Goal: Information Seeking & Learning: Learn about a topic

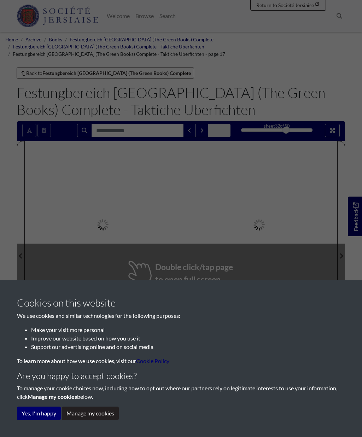
scroll to position [44, 0]
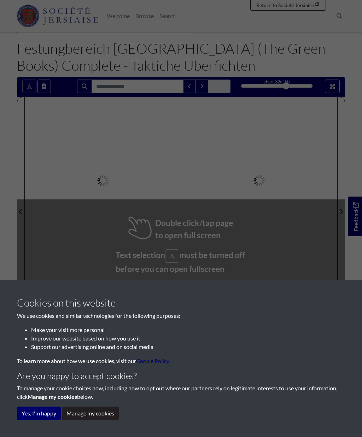
click at [35, 413] on button "Yes, I'm happy" at bounding box center [39, 413] width 44 height 13
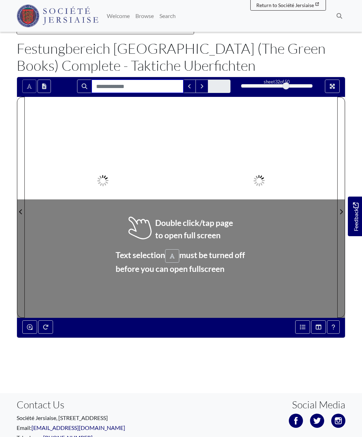
click at [147, 80] on input "Search for" at bounding box center [138, 86] width 92 height 13
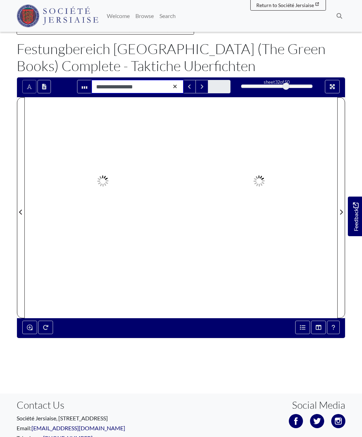
type input "**********"
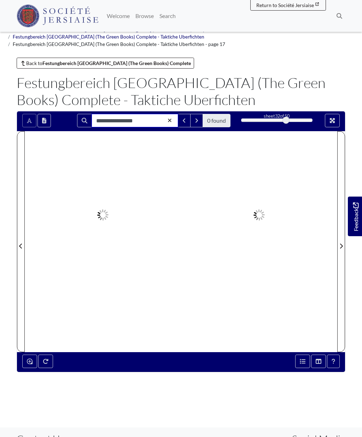
scroll to position [0, 0]
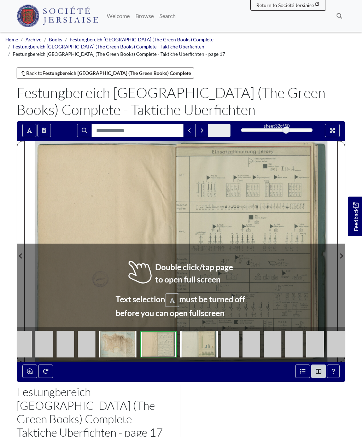
click at [242, 291] on div at bounding box center [259, 251] width 156 height 221
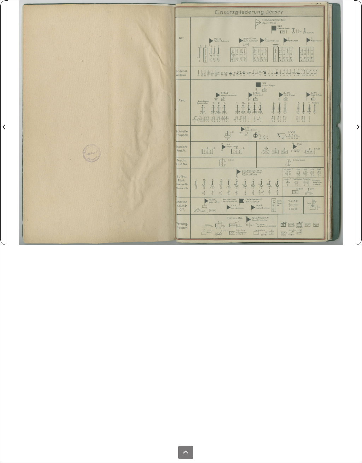
click at [279, 122] on div at bounding box center [267, 122] width 173 height 245
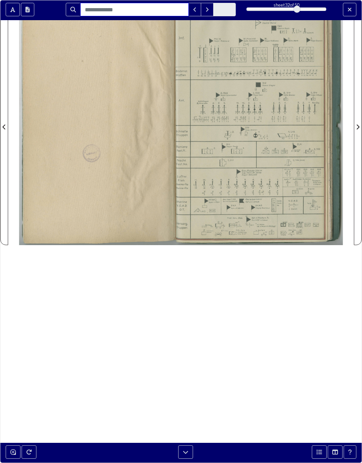
click at [153, 10] on input "Search for" at bounding box center [134, 9] width 109 height 13
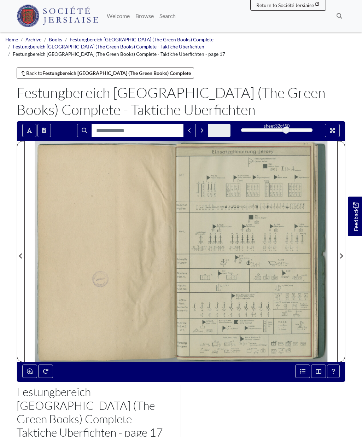
click at [343, 252] on span "Next Page" at bounding box center [341, 256] width 7 height 8
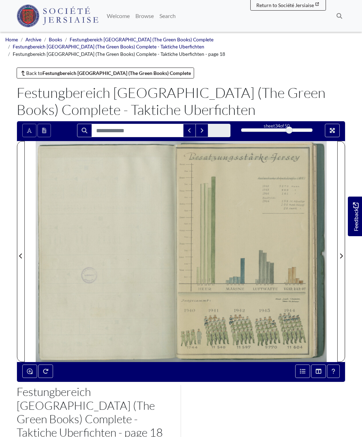
click at [343, 252] on span "Next Page" at bounding box center [341, 256] width 7 height 8
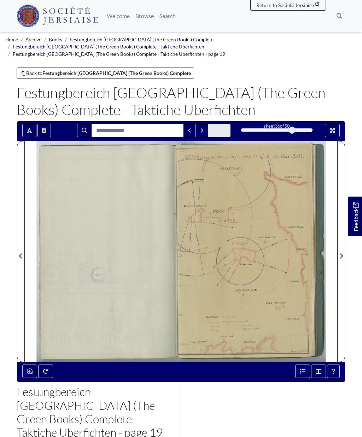
click at [344, 252] on span "Next Page" at bounding box center [341, 256] width 7 height 8
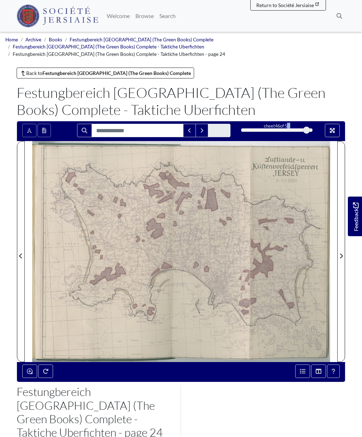
click at [344, 252] on span "Next Page" at bounding box center [341, 256] width 7 height 8
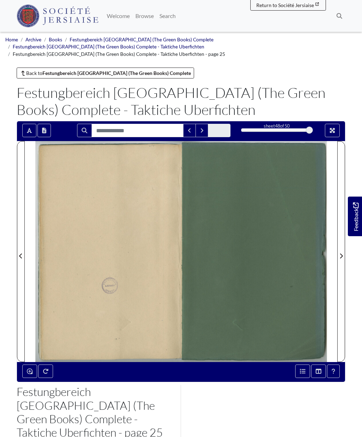
click at [344, 252] on span "Next Page" at bounding box center [341, 256] width 7 height 8
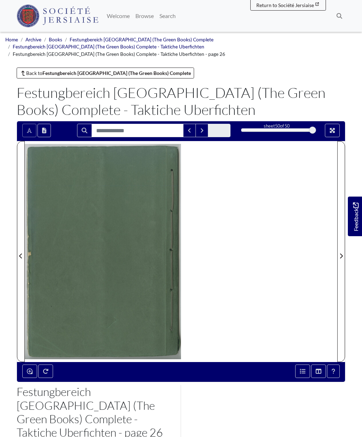
click at [344, 252] on span "Next Page" at bounding box center [341, 256] width 7 height 8
click at [343, 252] on span "Next Page" at bounding box center [341, 256] width 7 height 8
click at [344, 252] on span "Next Page" at bounding box center [341, 256] width 7 height 8
click at [19, 252] on span "Previous Page" at bounding box center [20, 256] width 7 height 8
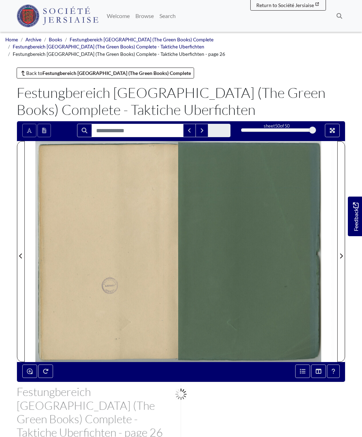
click at [20, 253] on icon "Previous Page" at bounding box center [21, 256] width 4 height 6
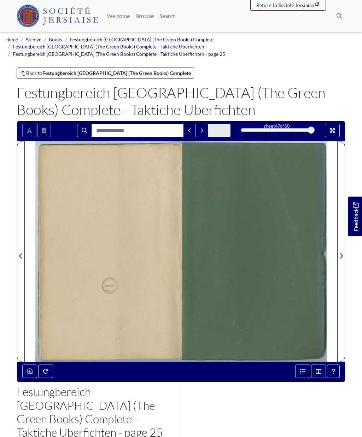
click at [21, 253] on icon "Previous Page" at bounding box center [21, 256] width 4 height 6
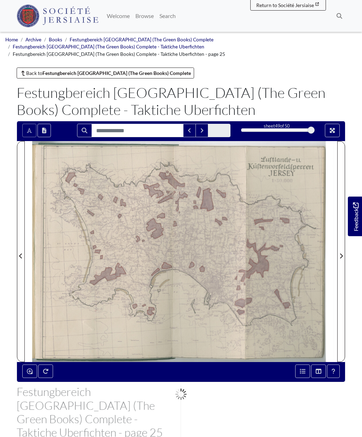
click at [21, 253] on icon "Previous Page" at bounding box center [21, 256] width 4 height 6
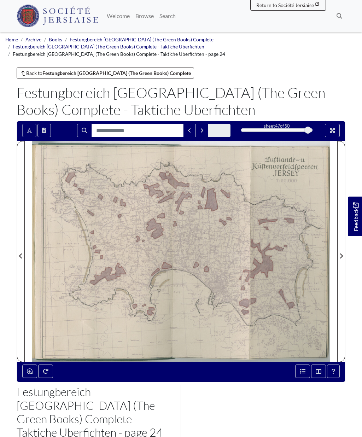
click at [22, 253] on icon "Previous Page" at bounding box center [21, 256] width 4 height 6
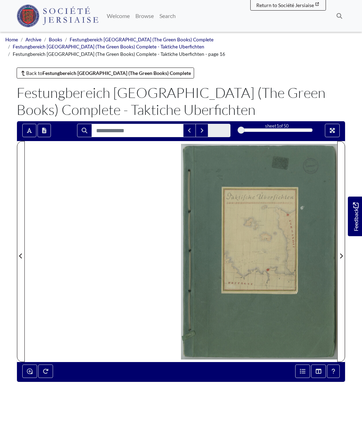
click at [342, 254] on icon "Next Page" at bounding box center [341, 256] width 3 height 5
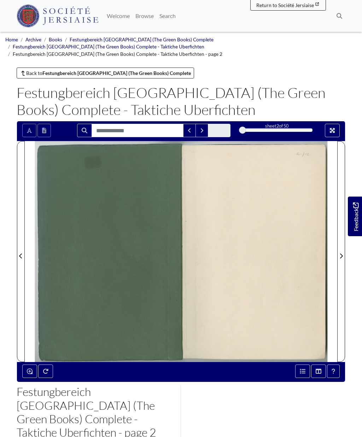
click at [343, 252] on span "Next Page" at bounding box center [341, 256] width 7 height 8
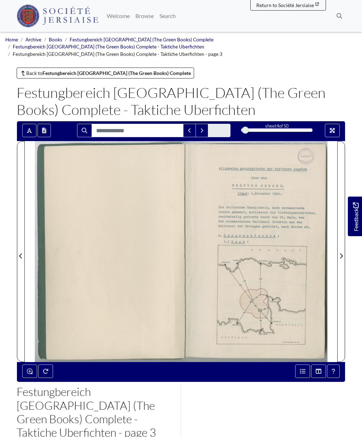
click at [344, 252] on span "Next Page" at bounding box center [341, 256] width 7 height 8
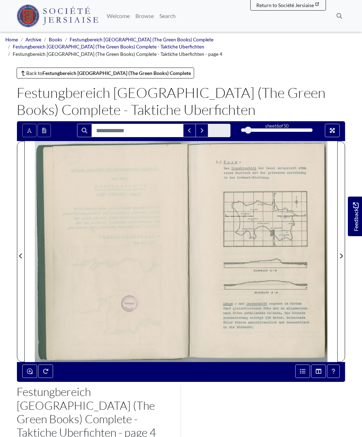
click at [342, 253] on icon "Next Page" at bounding box center [341, 256] width 4 height 6
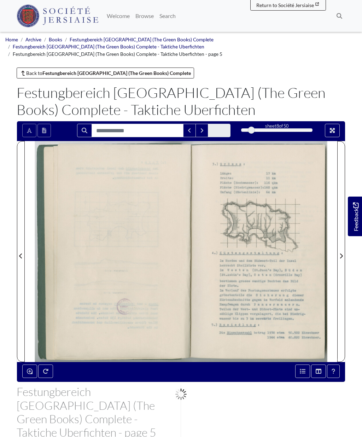
click at [343, 253] on icon "Next Page" at bounding box center [341, 256] width 4 height 6
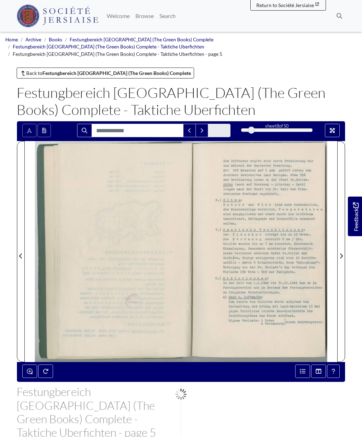
click at [343, 253] on icon "Next Page" at bounding box center [341, 256] width 4 height 6
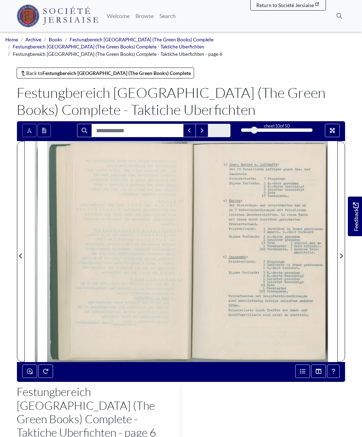
click at [343, 253] on icon "Next Page" at bounding box center [341, 256] width 4 height 6
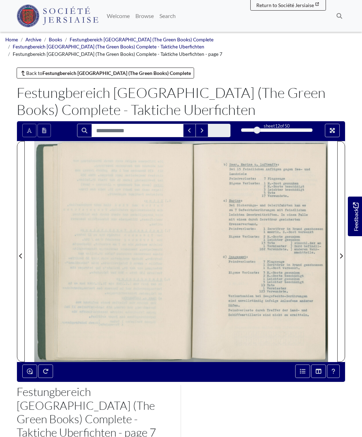
click at [342, 253] on icon "Next Page" at bounding box center [341, 256] width 4 height 6
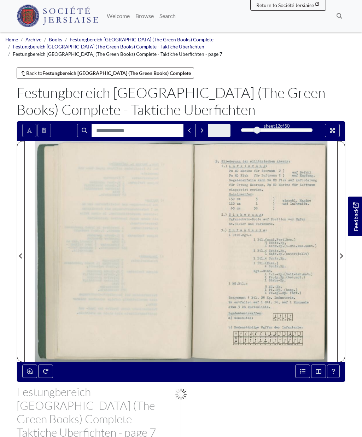
click at [342, 253] on icon "Next Page" at bounding box center [341, 256] width 4 height 6
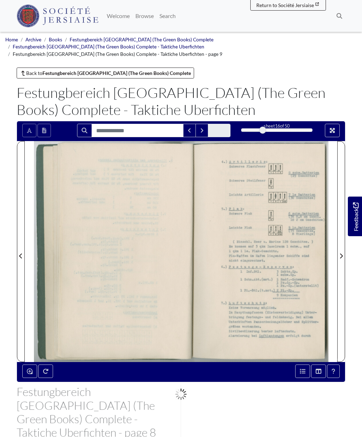
click at [342, 254] on icon "Next Page" at bounding box center [341, 256] width 3 height 5
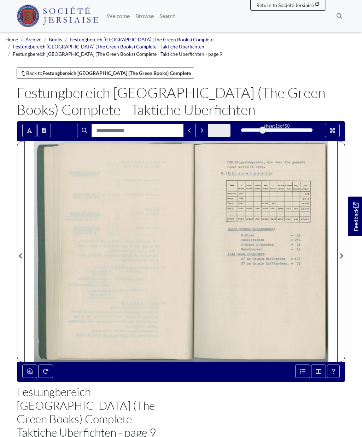
click at [342, 254] on icon "Next Page" at bounding box center [341, 256] width 3 height 5
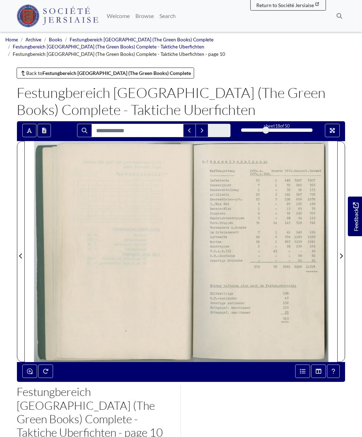
click at [341, 254] on icon "Next Page" at bounding box center [341, 256] width 3 height 5
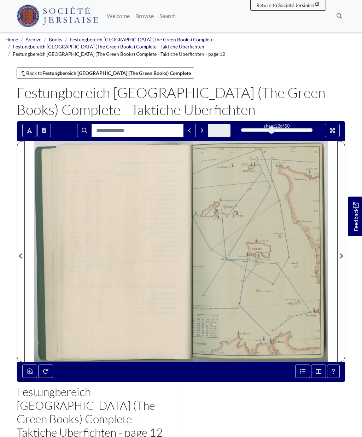
click at [343, 252] on span "Next Page" at bounding box center [341, 256] width 7 height 8
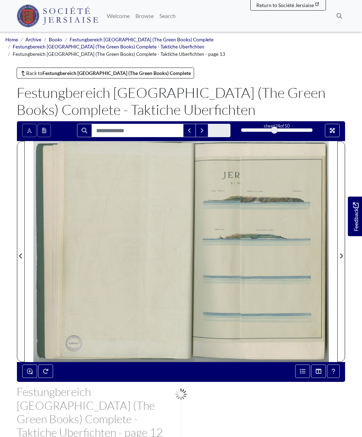
click at [343, 252] on span "Next Page" at bounding box center [341, 256] width 7 height 8
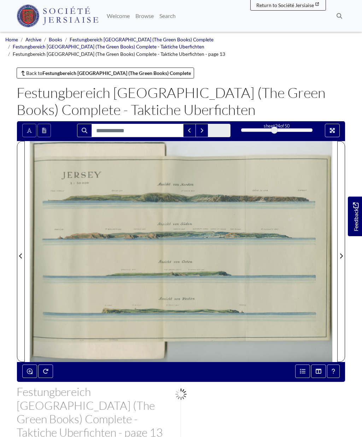
click at [343, 252] on span "Next Page" at bounding box center [341, 256] width 7 height 8
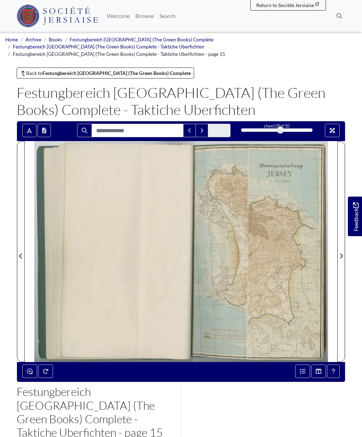
click at [343, 253] on icon "Next Page" at bounding box center [341, 256] width 4 height 6
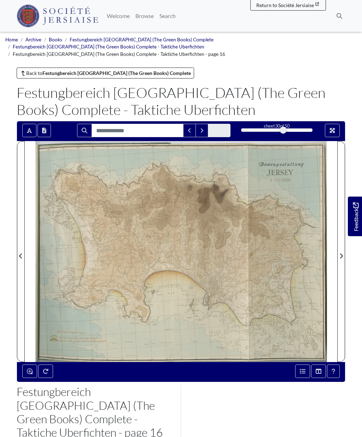
click at [343, 253] on icon "Next Page" at bounding box center [341, 256] width 4 height 6
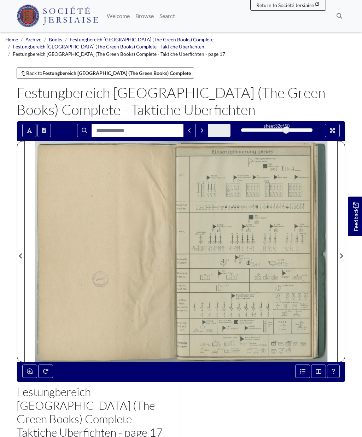
click at [343, 253] on icon "Next Page" at bounding box center [341, 256] width 4 height 6
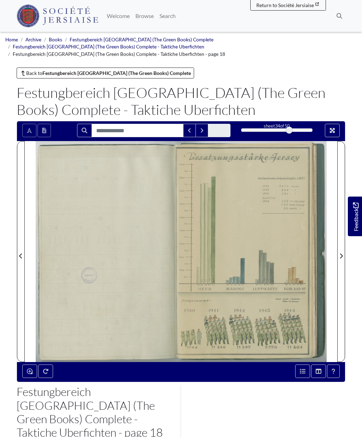
click at [344, 252] on span "Next Page" at bounding box center [341, 256] width 7 height 8
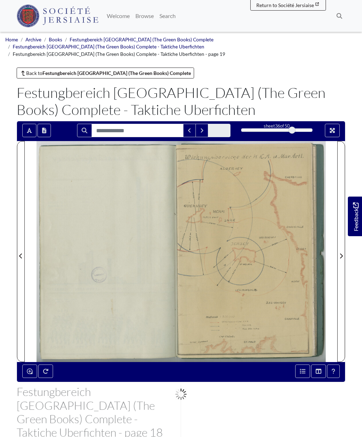
click at [344, 252] on span "Next Page" at bounding box center [341, 256] width 7 height 8
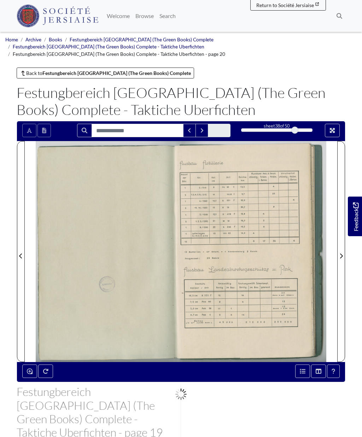
click at [343, 252] on span "Next Page" at bounding box center [341, 256] width 7 height 8
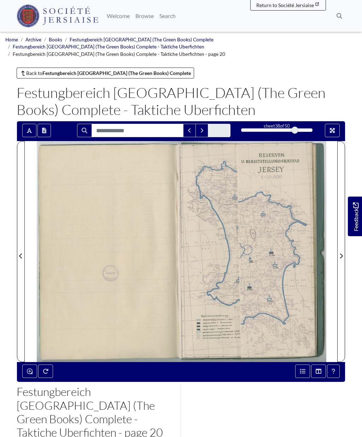
click at [343, 254] on icon "Next Page" at bounding box center [341, 256] width 3 height 5
click at [342, 253] on icon "Next Page" at bounding box center [341, 256] width 4 height 6
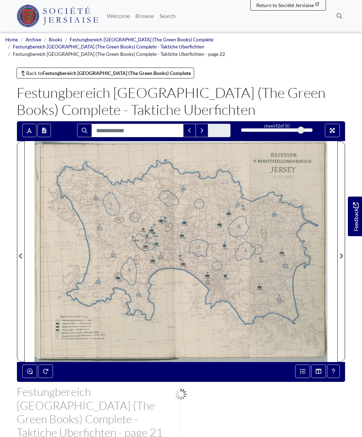
click at [342, 253] on icon "Next Page" at bounding box center [341, 256] width 4 height 6
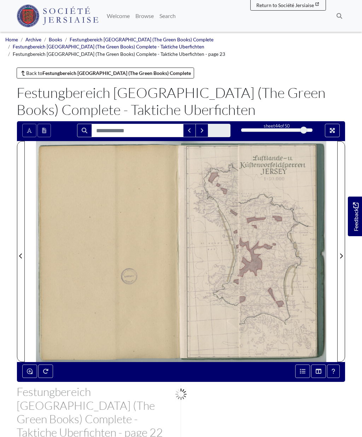
click at [341, 253] on icon "Next Page" at bounding box center [341, 256] width 4 height 6
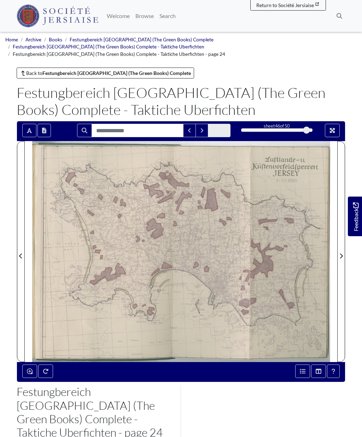
click at [341, 253] on icon "Next Page" at bounding box center [341, 256] width 4 height 6
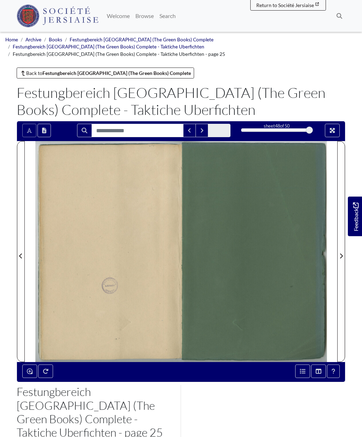
click at [343, 252] on span "Next Page" at bounding box center [341, 256] width 7 height 8
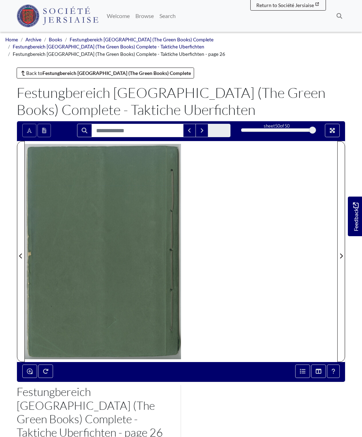
click at [342, 253] on icon "Next Page" at bounding box center [341, 256] width 4 height 6
click at [92, 70] on strong "Festungbereich [GEOGRAPHIC_DATA] (The Green Books) Complete" at bounding box center [116, 73] width 149 height 6
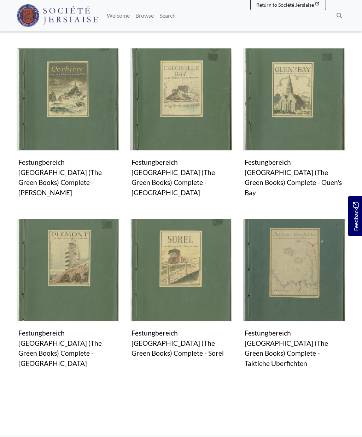
scroll to position [413, 0]
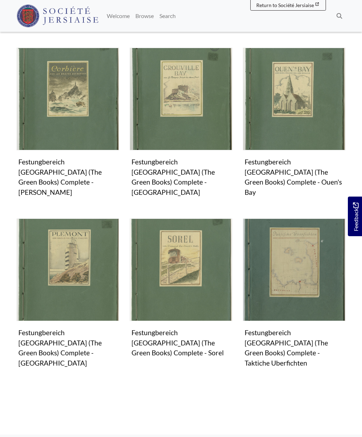
click at [320, 219] on img "Subcollection" at bounding box center [294, 270] width 103 height 103
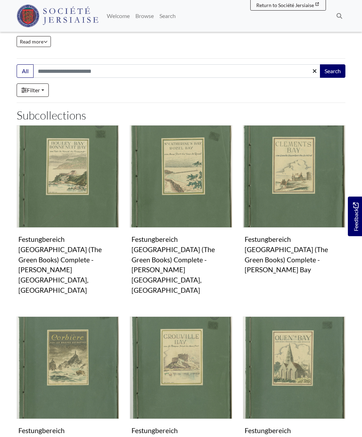
scroll to position [143, 0]
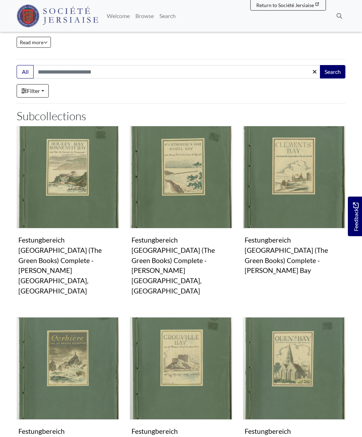
click at [90, 140] on img "Subcollection" at bounding box center [68, 177] width 103 height 103
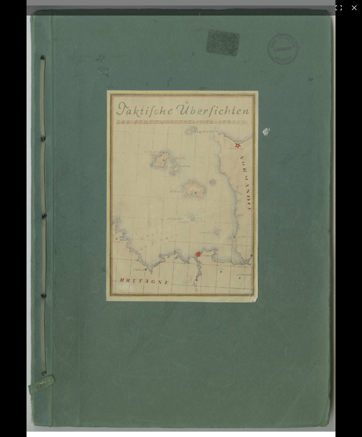
click at [347, 219] on div at bounding box center [208, 218] width 362 height 437
click at [339, 232] on div at bounding box center [208, 218] width 362 height 437
click at [321, 229] on img at bounding box center [181, 218] width 309 height 437
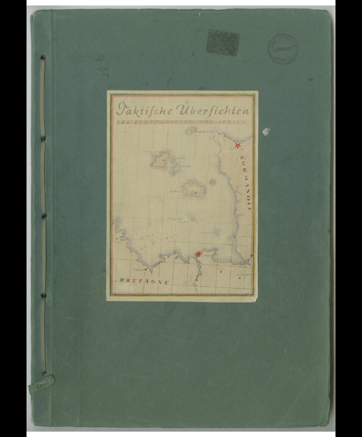
click at [320, 230] on img at bounding box center [181, 218] width 309 height 437
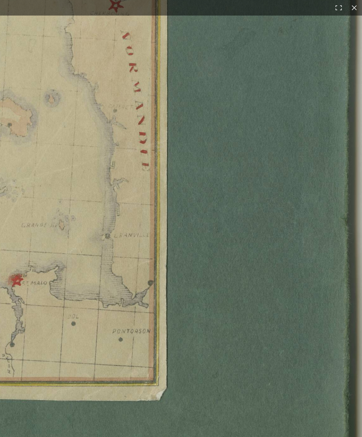
click at [361, 6] on button at bounding box center [355, 8] width 16 height 16
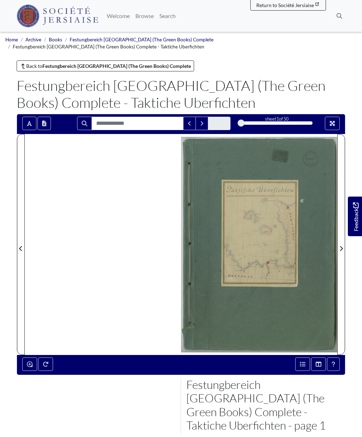
click at [344, 246] on span "Next Page" at bounding box center [341, 244] width 7 height 220
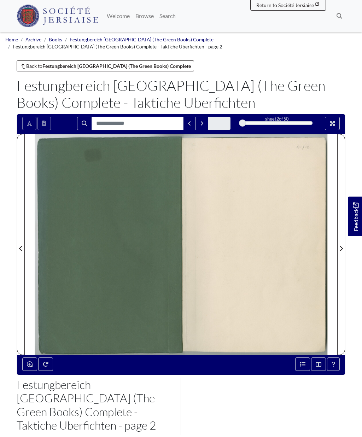
click at [345, 242] on button "Next Page" at bounding box center [341, 244] width 8 height 221
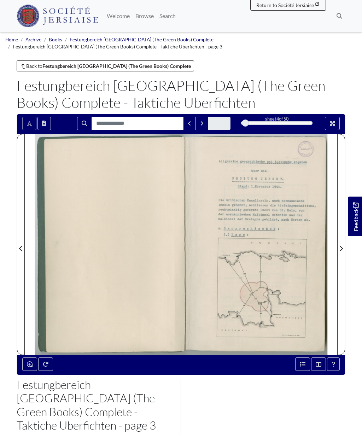
click at [342, 247] on icon "Next Page" at bounding box center [341, 248] width 3 height 5
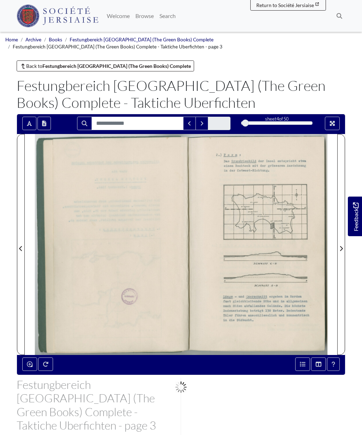
click at [345, 248] on button "Next Page" at bounding box center [341, 244] width 8 height 221
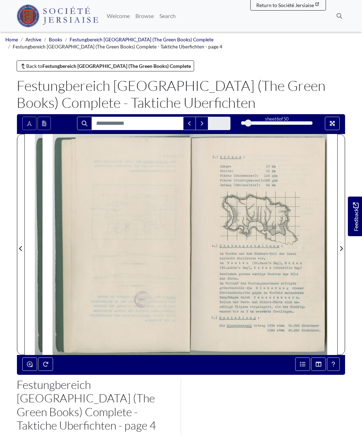
click at [344, 248] on span "Next Page" at bounding box center [341, 248] width 7 height 8
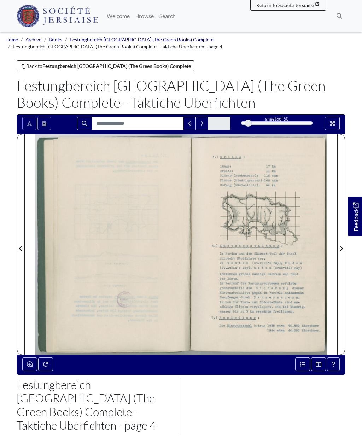
click at [344, 248] on span "Next Page" at bounding box center [341, 248] width 7 height 8
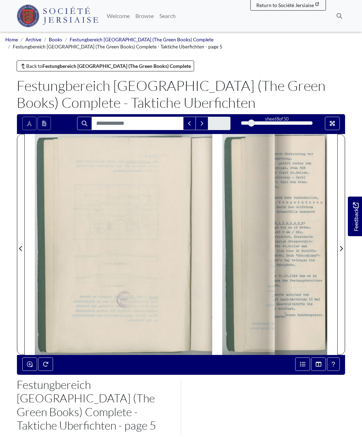
click at [343, 247] on span "Next Page" at bounding box center [341, 248] width 7 height 8
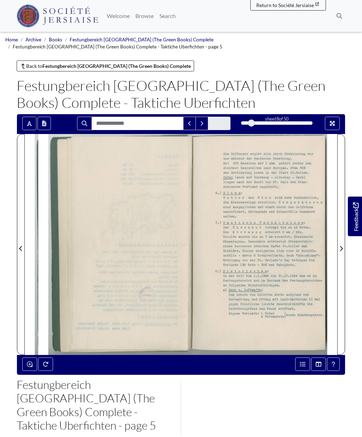
click at [343, 247] on span "Next Page" at bounding box center [341, 248] width 7 height 8
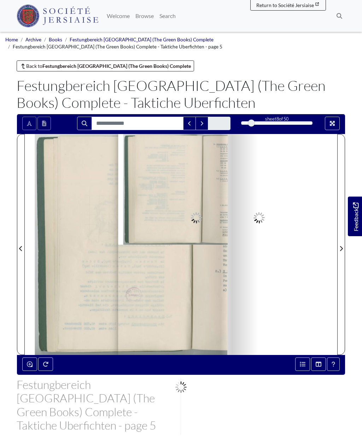
click at [342, 248] on icon "Next Page" at bounding box center [341, 248] width 3 height 5
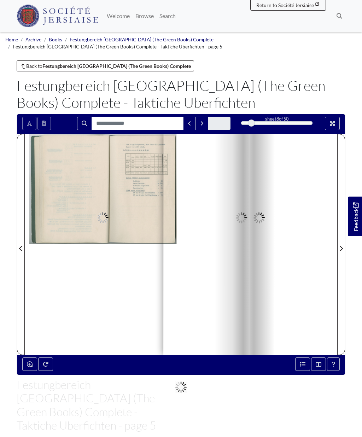
click at [342, 247] on icon "Next Page" at bounding box center [341, 248] width 3 height 5
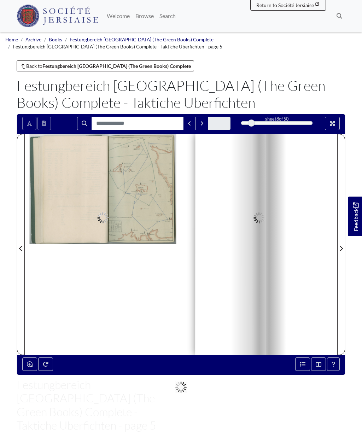
click at [342, 246] on icon "Next Page" at bounding box center [341, 249] width 4 height 6
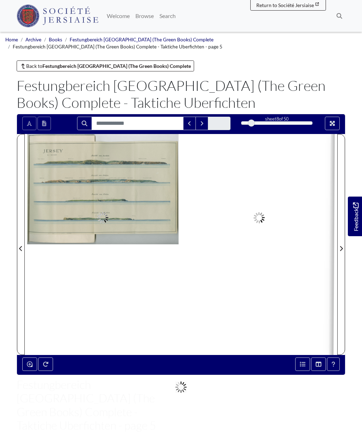
click at [342, 246] on icon "Next Page" at bounding box center [341, 249] width 4 height 6
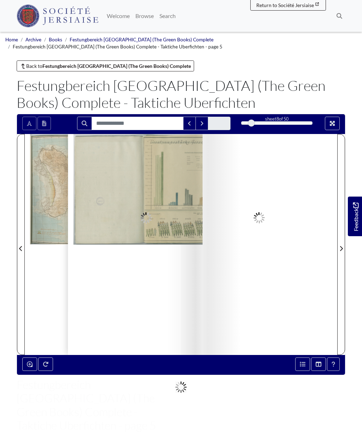
click at [343, 248] on span "Next Page" at bounding box center [341, 248] width 7 height 8
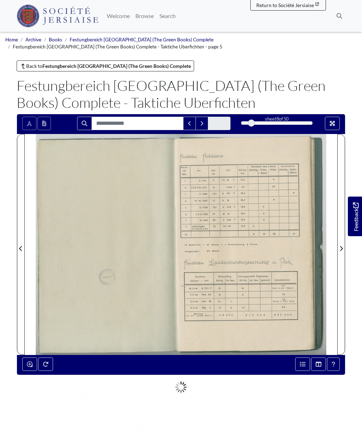
click at [344, 247] on span "Next Page" at bounding box center [341, 248] width 7 height 8
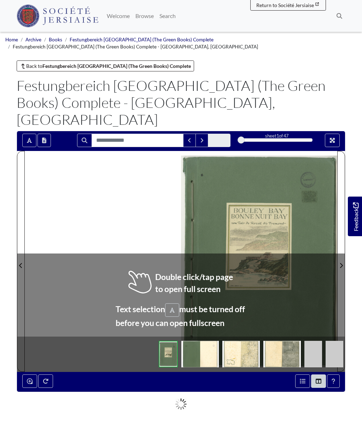
click at [312, 269] on div at bounding box center [259, 261] width 156 height 221
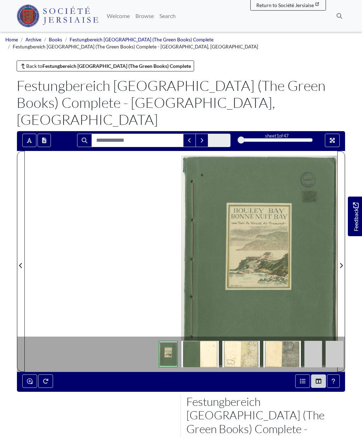
click at [345, 240] on button "Next Page" at bounding box center [341, 261] width 8 height 221
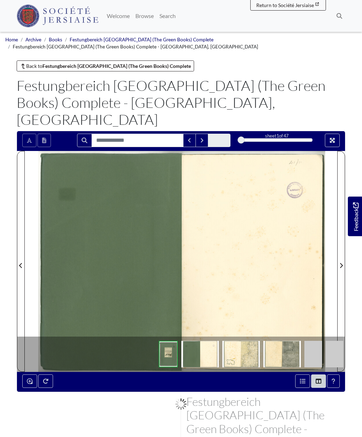
click at [344, 239] on span "Next Page" at bounding box center [341, 261] width 7 height 220
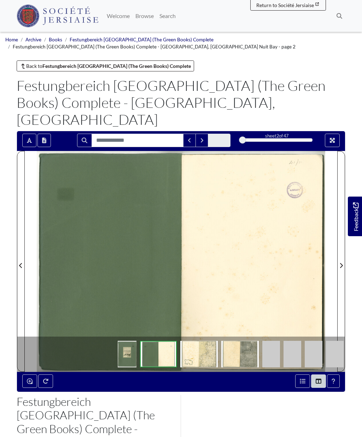
click at [343, 261] on span "Next Page" at bounding box center [341, 265] width 7 height 8
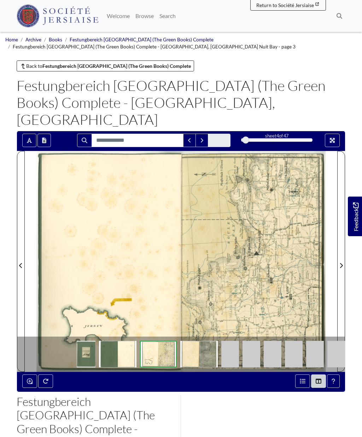
click at [358, 262] on body "Menu" at bounding box center [181, 304] width 362 height 609
click at [341, 263] on icon "Next Page" at bounding box center [341, 265] width 3 height 5
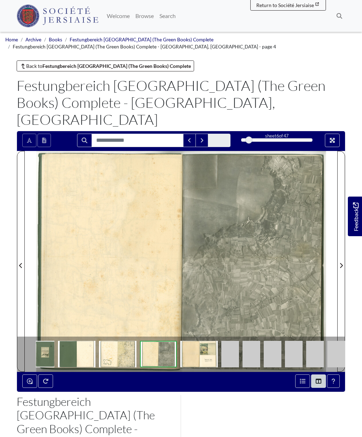
click at [343, 261] on span "Next Page" at bounding box center [341, 265] width 7 height 8
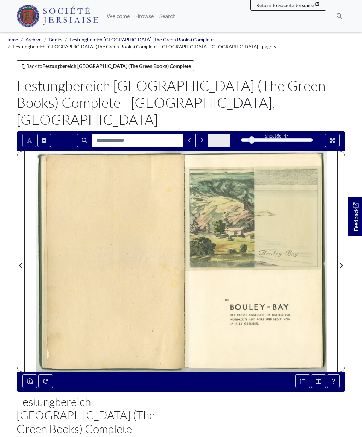
click at [343, 261] on span "Next Page" at bounding box center [341, 265] width 7 height 8
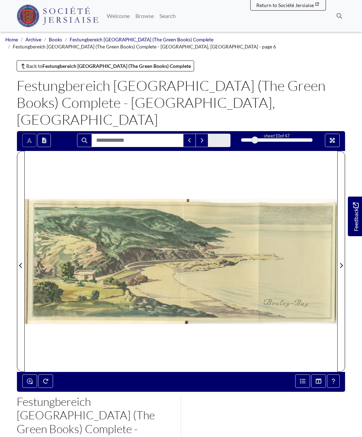
click at [343, 263] on icon "Next Page" at bounding box center [341, 266] width 4 height 6
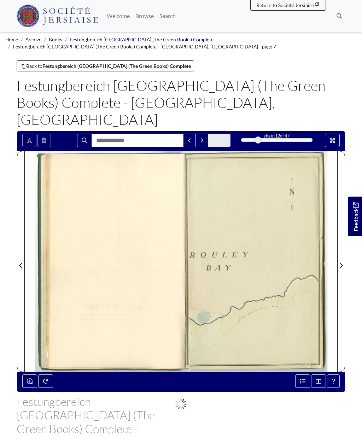
click at [344, 261] on span "Next Page" at bounding box center [341, 265] width 7 height 8
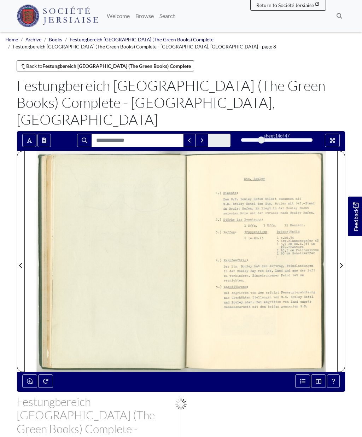
click at [343, 261] on span "Next Page" at bounding box center [341, 265] width 7 height 8
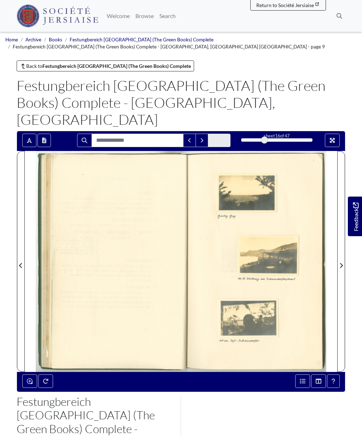
click at [342, 263] on icon "Next Page" at bounding box center [341, 266] width 4 height 6
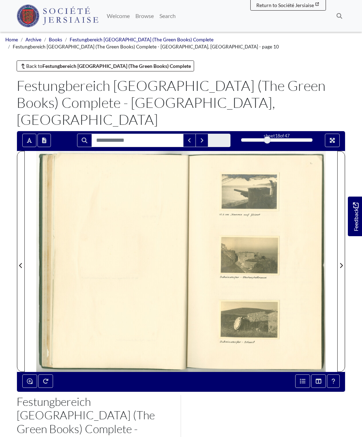
click at [342, 263] on icon "Next Page" at bounding box center [341, 266] width 4 height 6
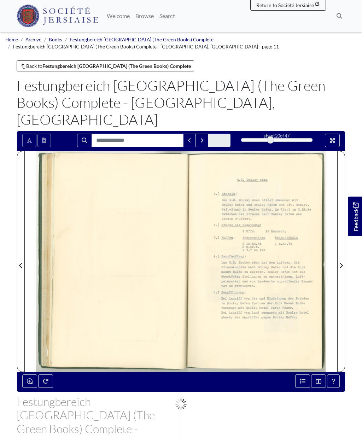
click at [343, 261] on span "Next Page" at bounding box center [341, 265] width 7 height 8
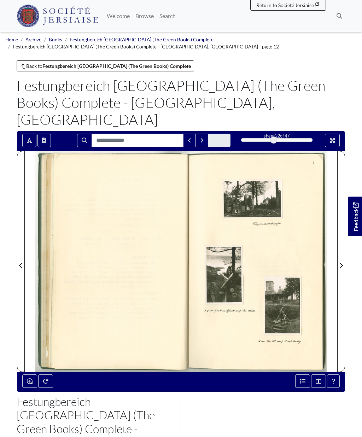
click at [342, 263] on icon "Next Page" at bounding box center [341, 266] width 4 height 6
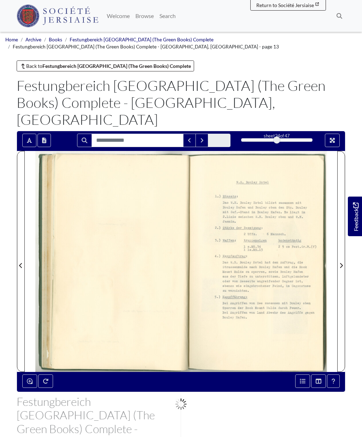
click at [342, 261] on span "Next Page" at bounding box center [341, 265] width 7 height 8
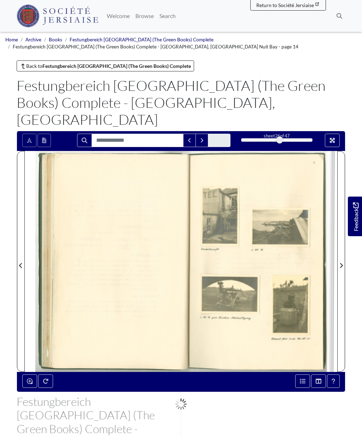
click at [341, 261] on span "Next Page" at bounding box center [341, 265] width 7 height 8
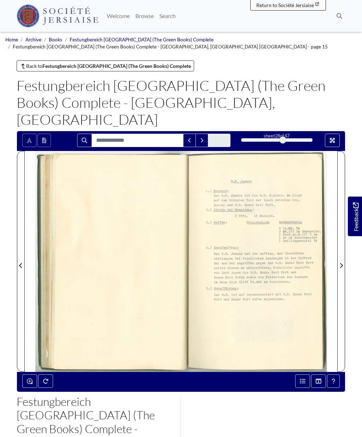
click at [340, 261] on span "Next Page" at bounding box center [341, 265] width 7 height 8
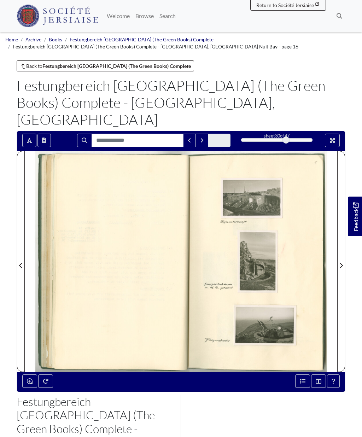
click at [342, 261] on span "Next Page" at bounding box center [341, 265] width 7 height 8
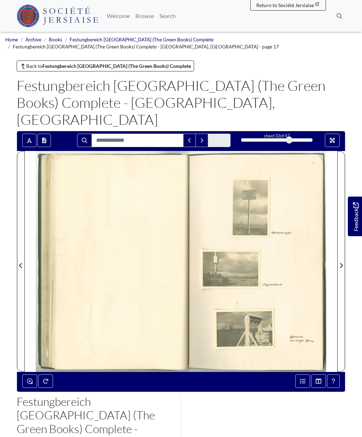
click at [341, 261] on span "Next Page" at bounding box center [341, 265] width 7 height 8
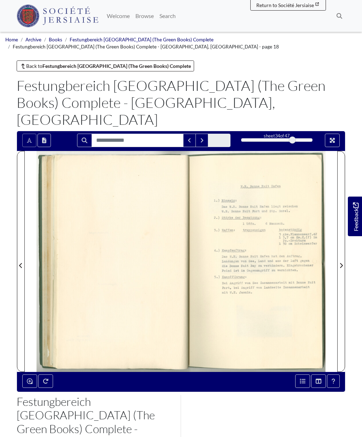
click at [342, 261] on span "Next Page" at bounding box center [341, 265] width 7 height 8
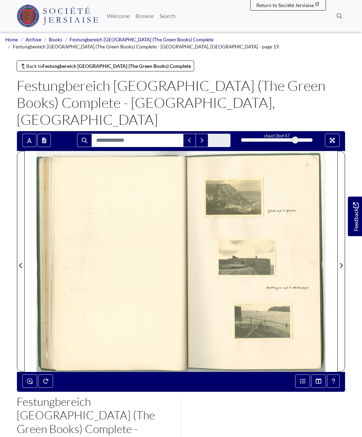
click at [343, 261] on span "Next Page" at bounding box center [341, 265] width 7 height 8
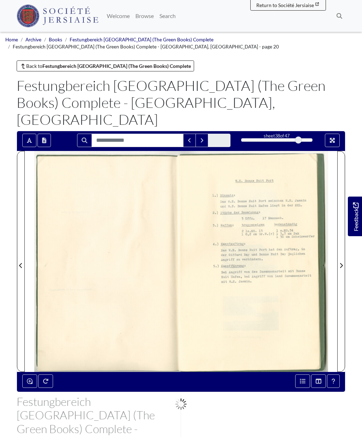
click at [343, 261] on span "Next Page" at bounding box center [341, 265] width 7 height 8
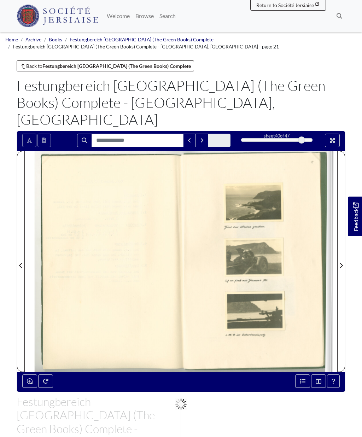
click at [343, 261] on span "Next Page" at bounding box center [341, 265] width 7 height 8
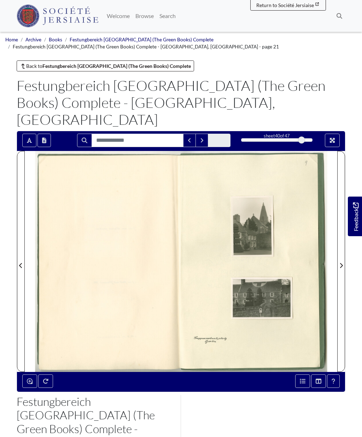
click at [343, 261] on span "Next Page" at bounding box center [341, 265] width 7 height 8
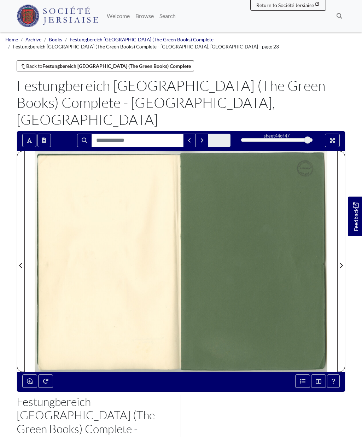
click at [342, 243] on span "Next Page" at bounding box center [341, 261] width 7 height 220
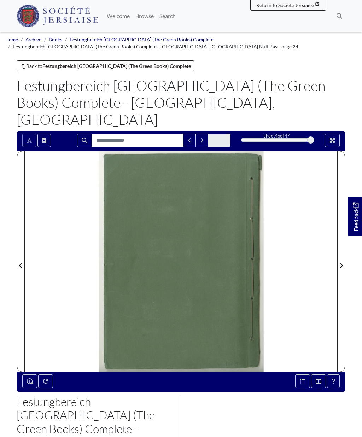
click at [344, 261] on span "Next Page" at bounding box center [341, 265] width 7 height 8
click at [343, 253] on span "Next Page" at bounding box center [341, 261] width 7 height 220
click at [345, 240] on button "Next Page" at bounding box center [341, 261] width 8 height 221
